Goal: Find specific page/section: Find specific page/section

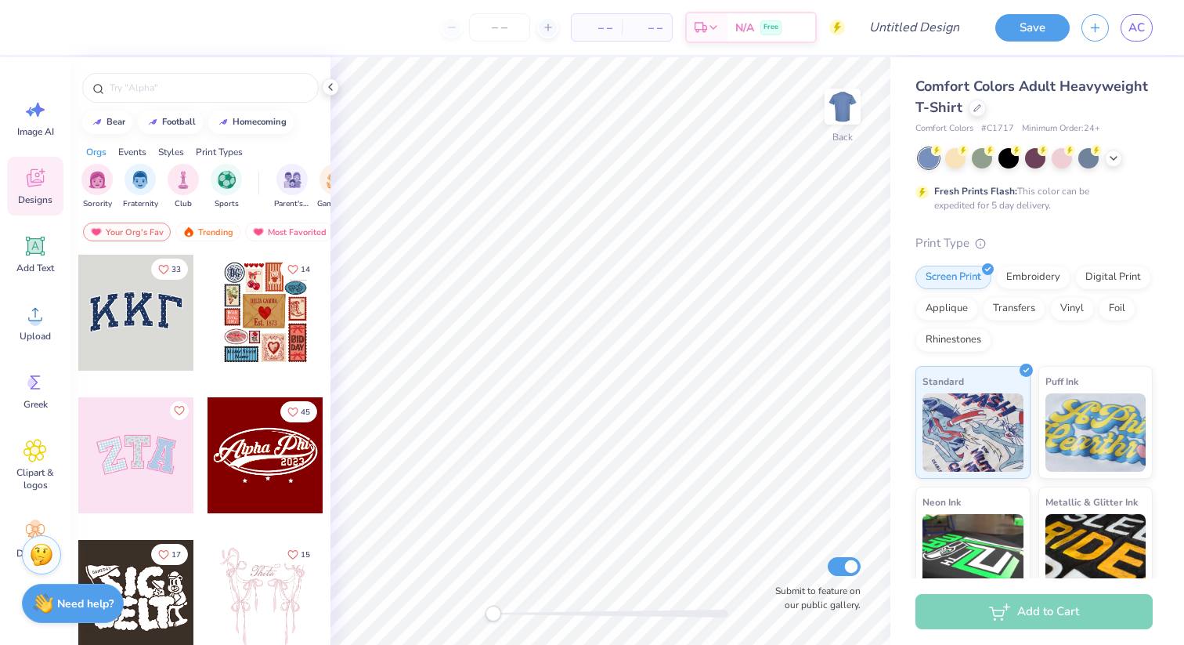
click at [35, 185] on icon at bounding box center [35, 178] width 17 height 18
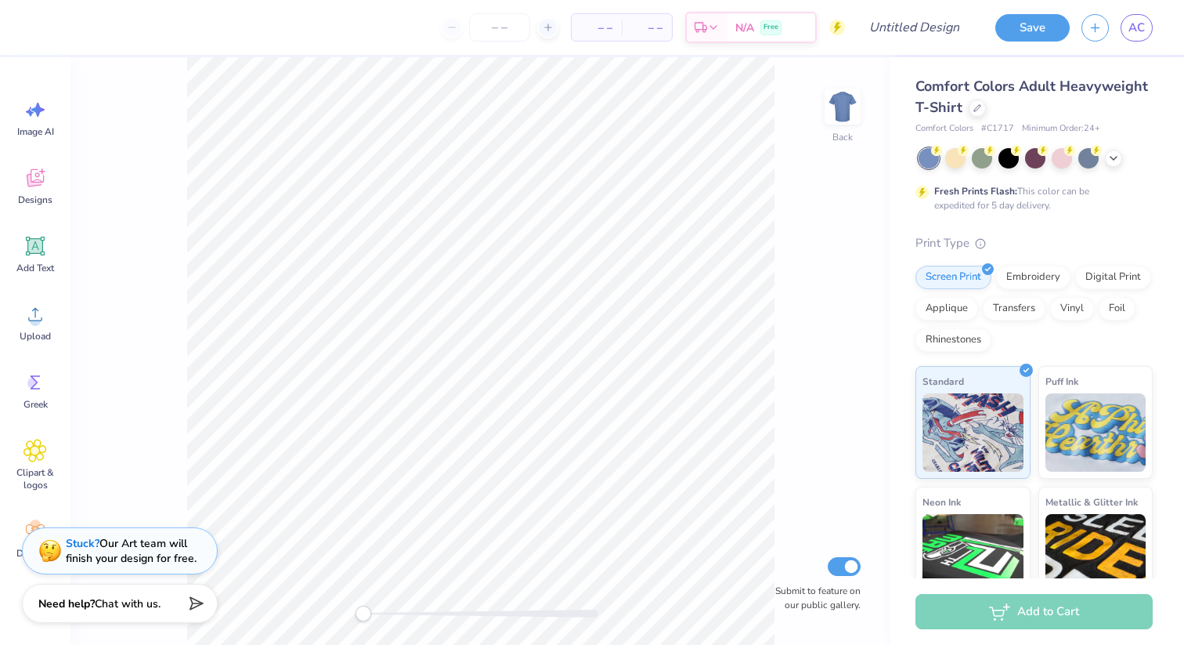
click at [4, 197] on div "Image AI Designs Add Text Upload Greek Clipart & logos Decorate" at bounding box center [35, 351] width 71 height 588
click at [13, 189] on div "Designs" at bounding box center [35, 186] width 56 height 59
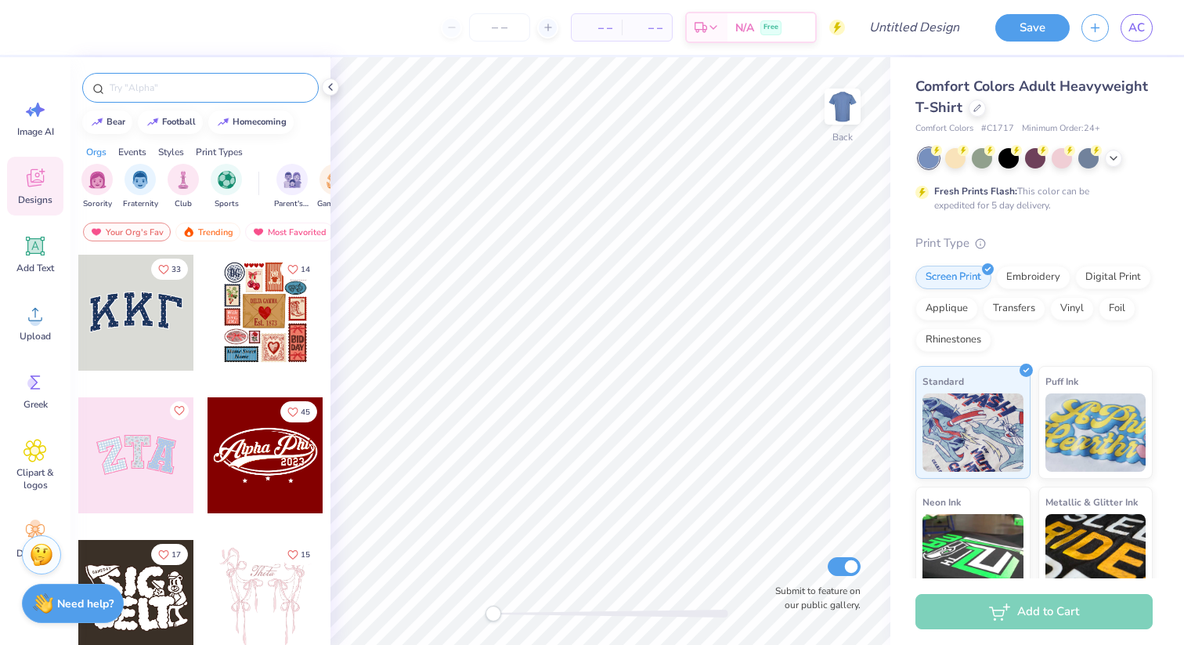
click at [136, 88] on input "text" at bounding box center [208, 88] width 201 height 16
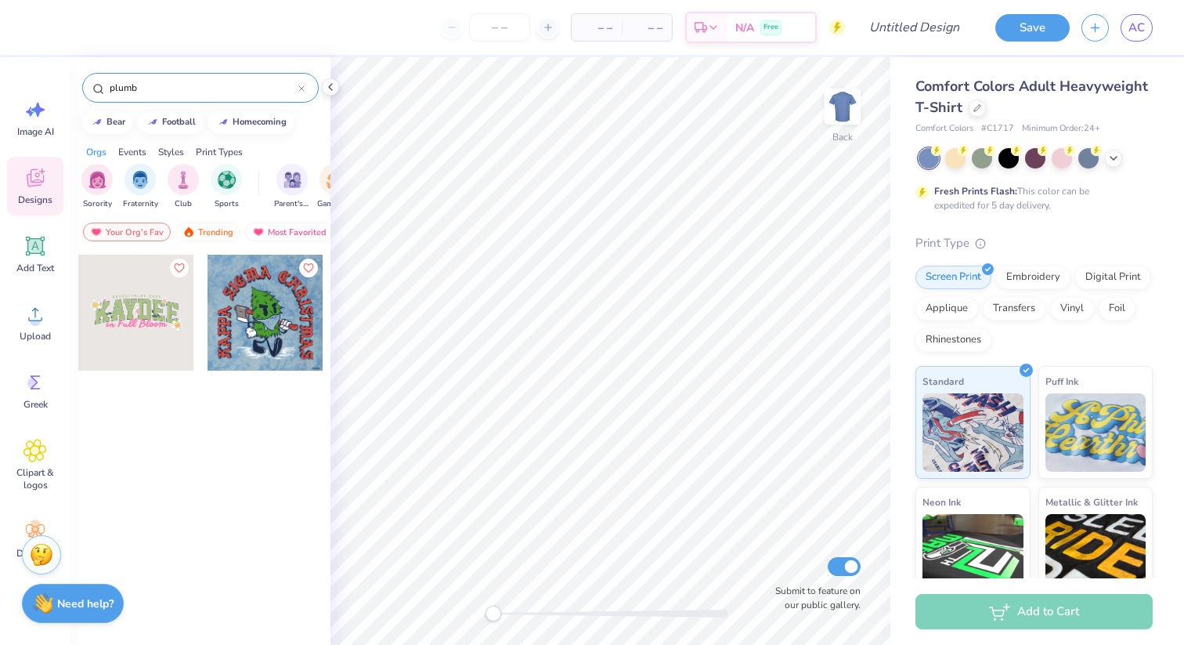
type input "plumb"
click at [290, 93] on input "plumb" at bounding box center [203, 88] width 190 height 16
click at [302, 86] on icon at bounding box center [301, 88] width 6 height 6
